Goal: Information Seeking & Learning: Learn about a topic

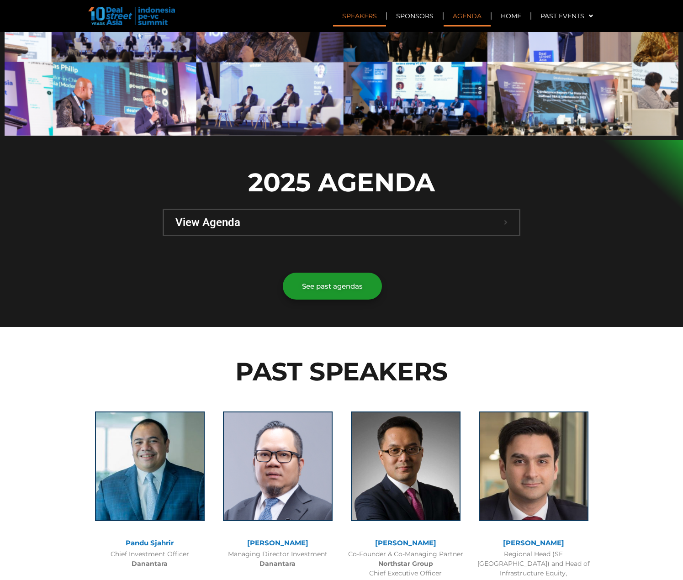
scroll to position [730, 0]
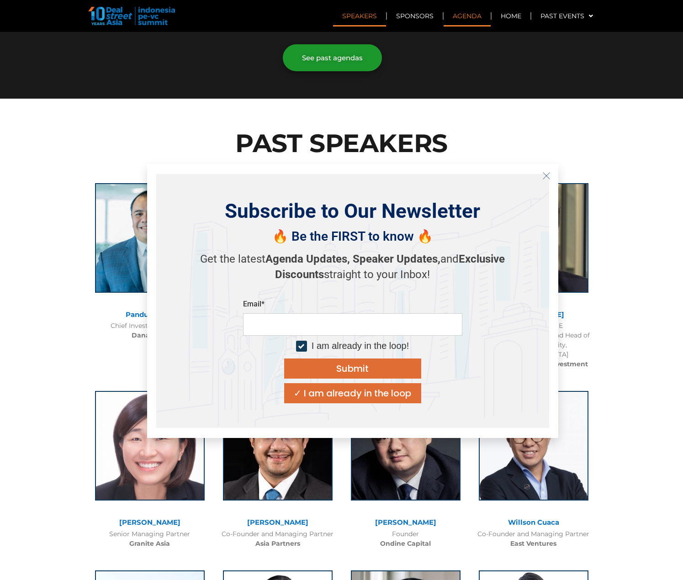
click at [548, 176] on icon "Close" at bounding box center [546, 176] width 8 height 8
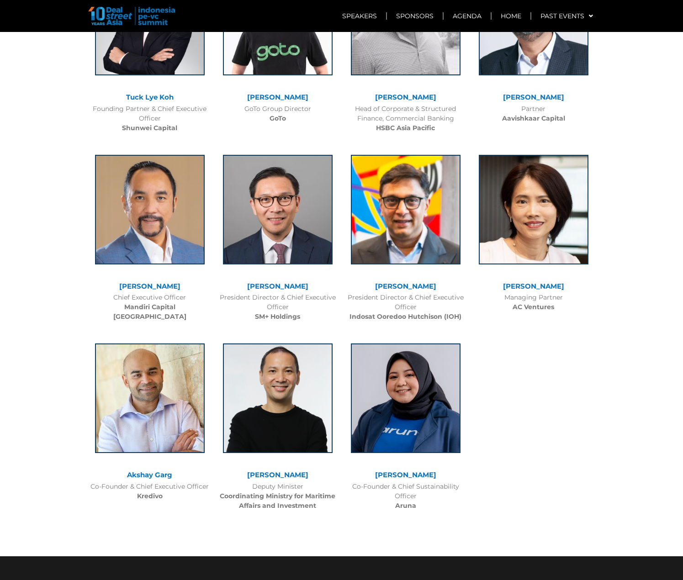
scroll to position [2511, 0]
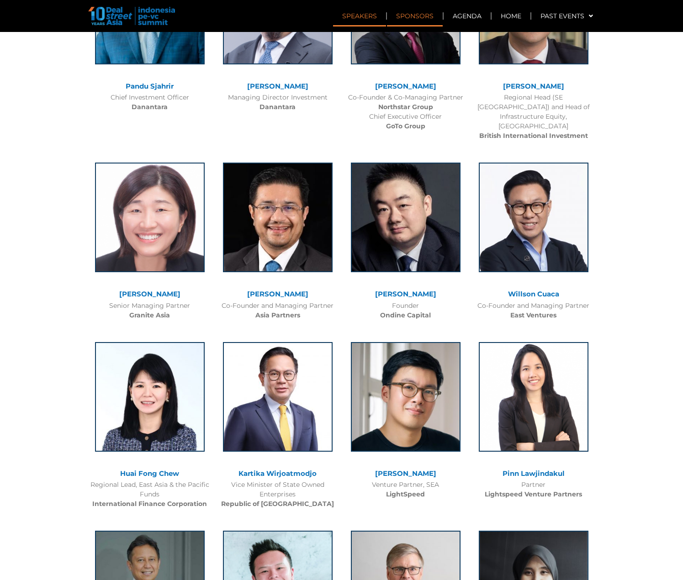
click at [424, 13] on link "Sponsors" at bounding box center [415, 15] width 56 height 21
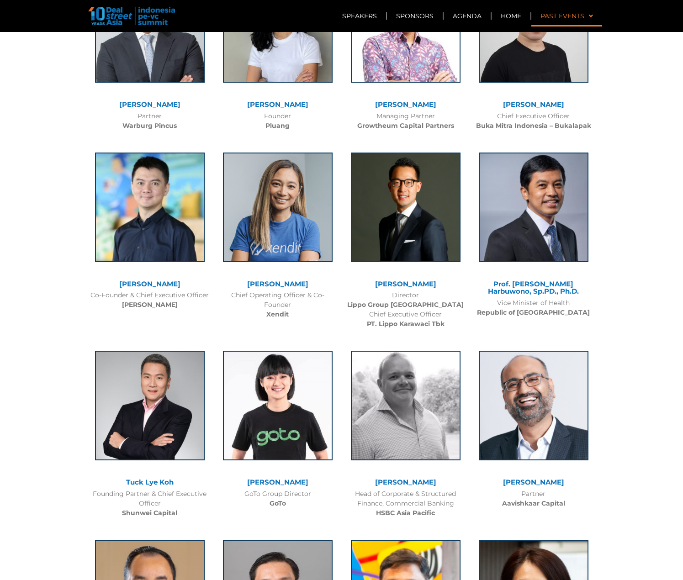
scroll to position [1898, 0]
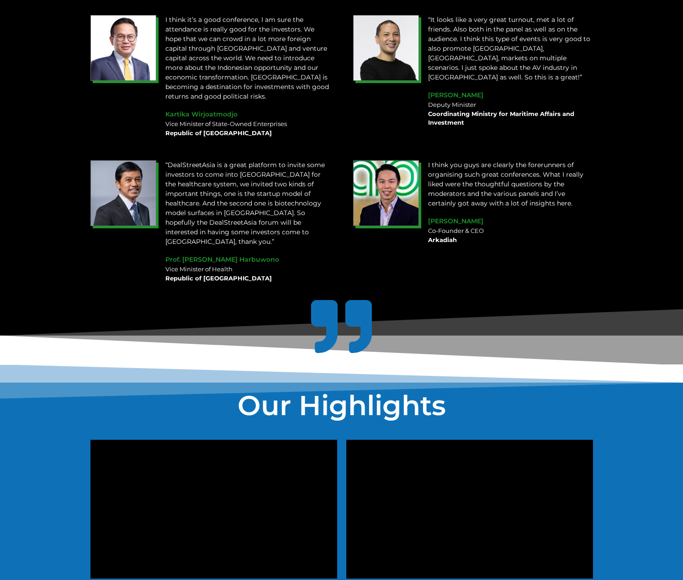
scroll to position [1598, 0]
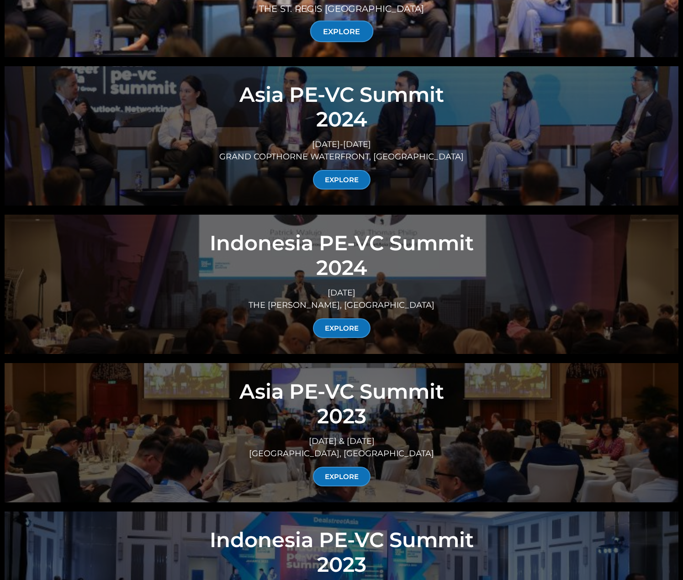
scroll to position [3100, 0]
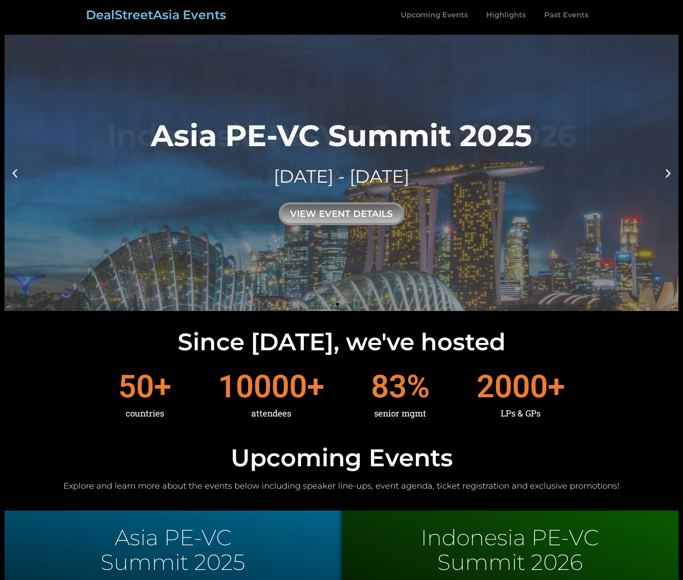
drag, startPoint x: 137, startPoint y: 132, endPoint x: 283, endPoint y: 142, distance: 146.0
click at [283, 142] on link "Asia PE-VC Summit 2025 10 - 11 SEP 2025 view event details" at bounding box center [341, 173] width 673 height 276
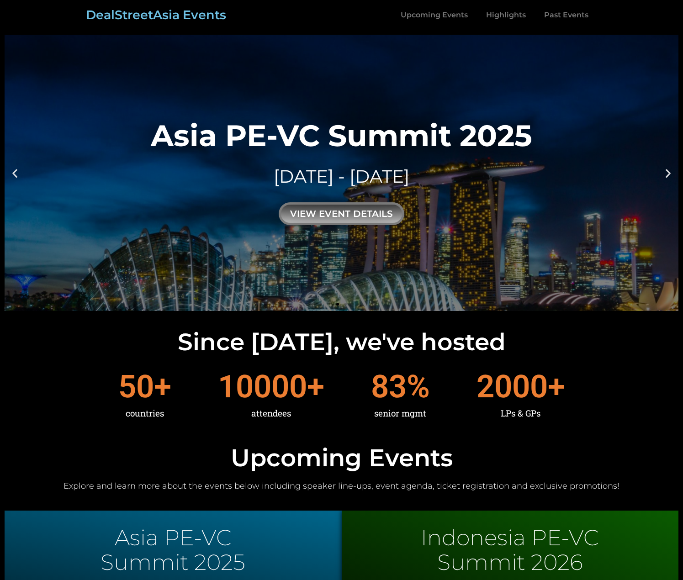
click at [161, 132] on div "Asia PE-VC Summit 2025" at bounding box center [341, 136] width 381 height 30
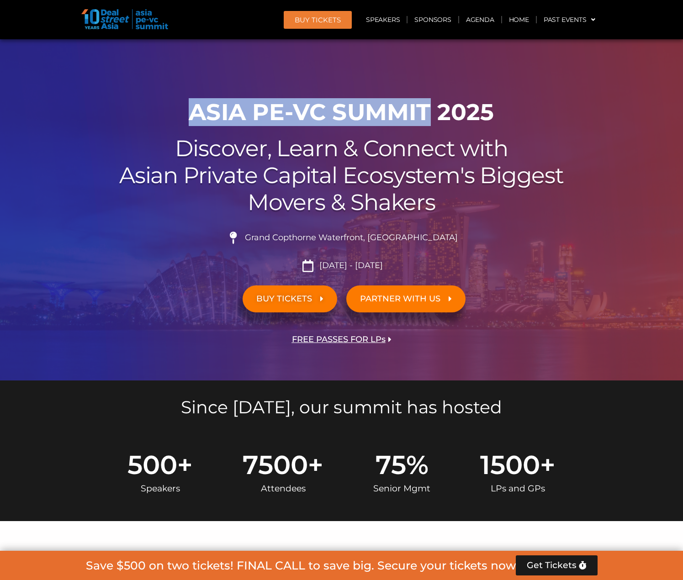
drag, startPoint x: 79, startPoint y: 114, endPoint x: 237, endPoint y: 149, distance: 161.7
click at [79, 114] on div at bounding box center [341, 209] width 683 height 341
